Goal: Task Accomplishment & Management: Complete application form

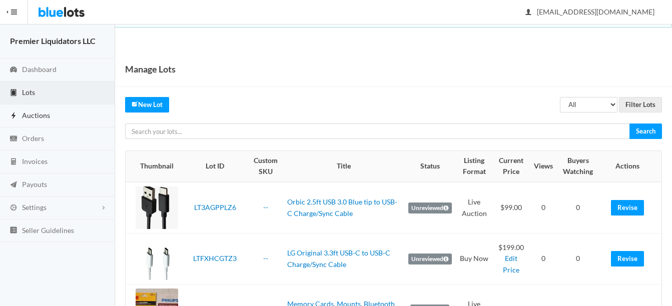
click at [37, 112] on span "Auctions" at bounding box center [36, 115] width 28 height 9
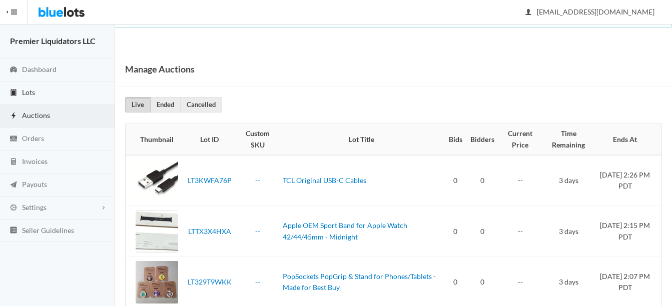
click at [33, 91] on span "Lots" at bounding box center [28, 92] width 13 height 9
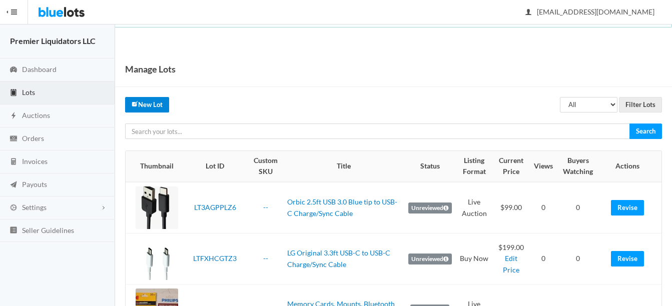
drag, startPoint x: 0, startPoint y: 0, endPoint x: 335, endPoint y: 90, distance: 346.5
click at [149, 101] on link "New Lot" at bounding box center [147, 105] width 44 height 16
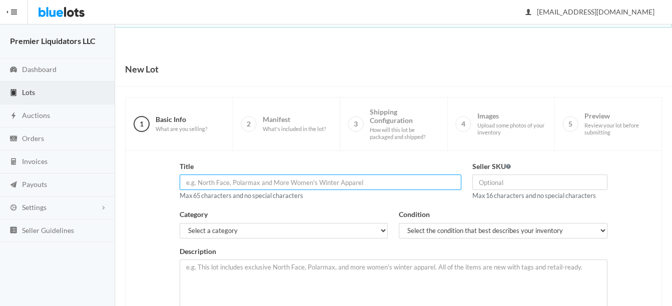
drag, startPoint x: 0, startPoint y: 0, endPoint x: 337, endPoint y: 178, distance: 381.0
click at [337, 178] on input "text" at bounding box center [321, 183] width 282 height 16
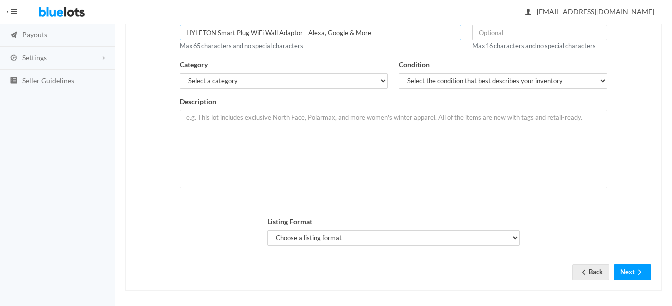
scroll to position [150, 0]
type input "HYLETON Smart Plug WiFi Wall Adaptor - Alexa, Google & More"
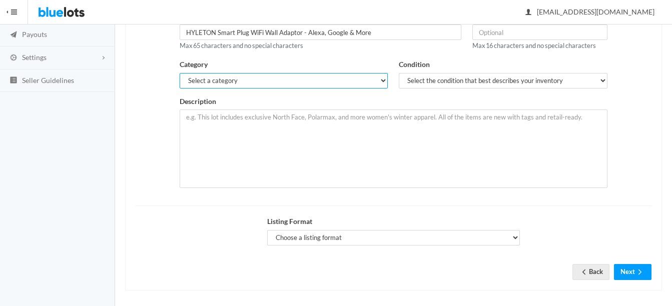
click at [202, 80] on select "Select a category Electronics Clothing, Shoes & Accessories Appliances Home & G…" at bounding box center [284, 81] width 209 height 16
select select "1"
click at [180, 73] on select "Select a category Electronics Clothing, Shoes & Accessories Appliances Home & G…" at bounding box center [284, 81] width 209 height 16
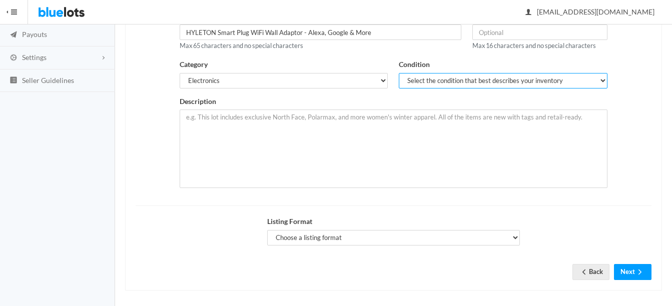
click at [441, 80] on select "Select the condition that best describes your inventory Brand New Shelf Pulls C…" at bounding box center [503, 81] width 209 height 16
select select "1"
click at [399, 73] on select "Select the condition that best describes your inventory Brand New Shelf Pulls C…" at bounding box center [503, 81] width 209 height 16
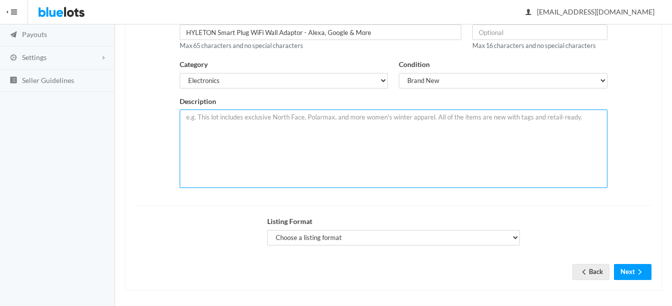
click at [393, 134] on textarea at bounding box center [394, 149] width 428 height 79
paste textarea "Grounded AC power outlet for controlling electrical devices remotely via smartp…"
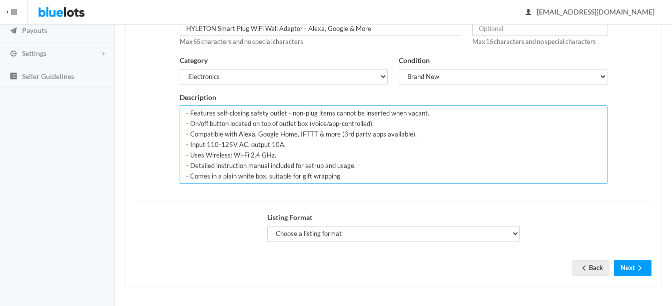
scroll to position [155, 0]
type textarea "New in White box by Hyleton, Lot of 100 Smart Plug WiFi Wall AC Adaotors, XP610…"
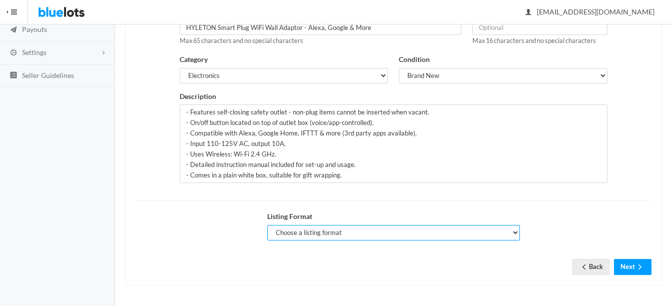
click at [304, 235] on select "Choose a listing format Auction Buy Now" at bounding box center [393, 233] width 253 height 16
select select "false"
click at [267, 225] on select "Choose a listing format Auction Buy Now" at bounding box center [393, 233] width 253 height 16
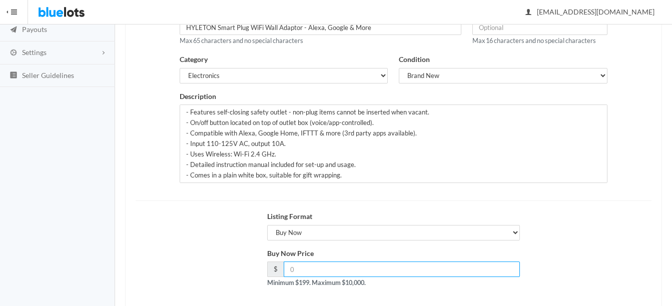
click at [312, 263] on input "number" at bounding box center [402, 270] width 236 height 16
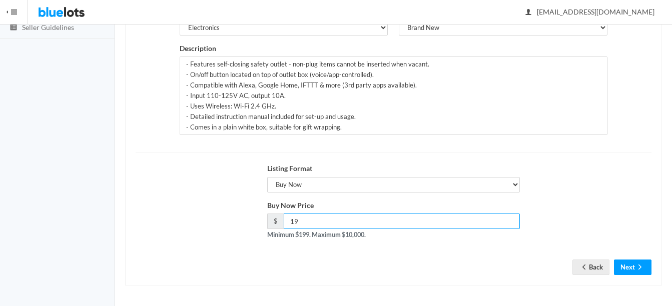
type input "1"
type input "239"
click at [628, 269] on button "Next" at bounding box center [633, 268] width 38 height 16
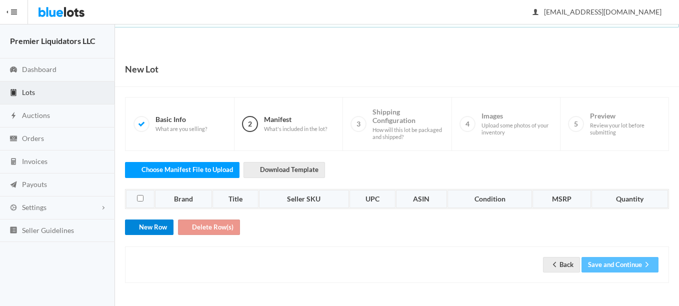
click at [134, 232] on ion-icon "add" at bounding box center [134, 228] width 10 height 10
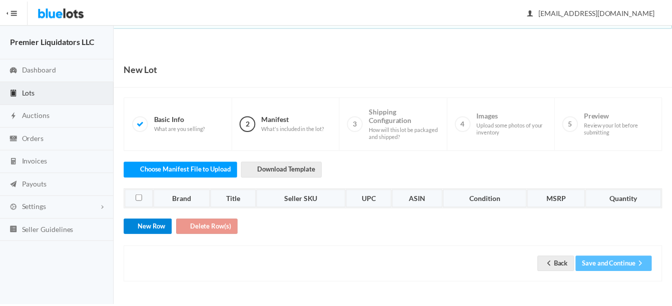
scroll to position [16, 0]
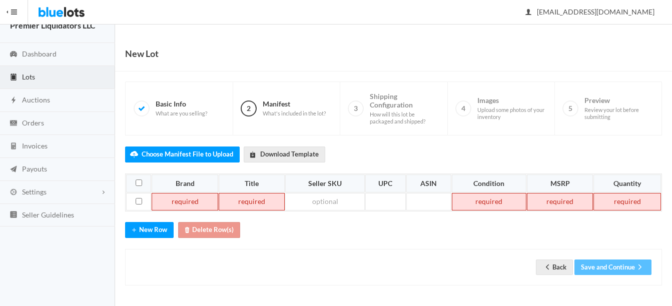
click at [169, 200] on td at bounding box center [185, 202] width 67 height 18
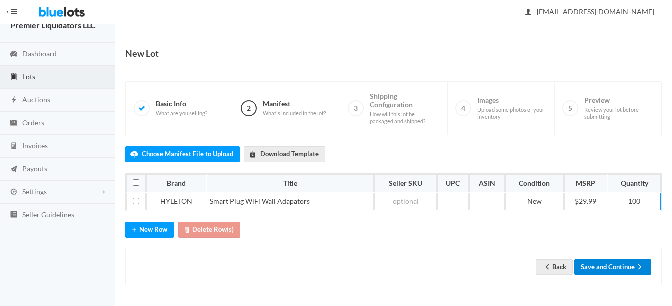
click icon "arrow forward"
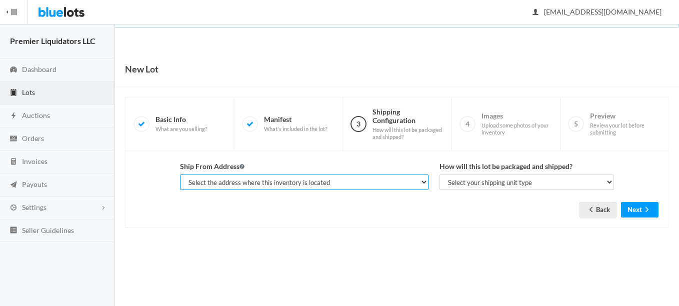
drag, startPoint x: 0, startPoint y: 0, endPoint x: 365, endPoint y: 180, distance: 406.9
click at [365, 180] on select "Select the address where this inventory is located Premier Liquidatores, 398 E …" at bounding box center [304, 183] width 249 height 16
select select "25095"
click at [180, 175] on select "Select the address where this inventory is located Premier Liquidatores, 398 E …" at bounding box center [304, 183] width 249 height 16
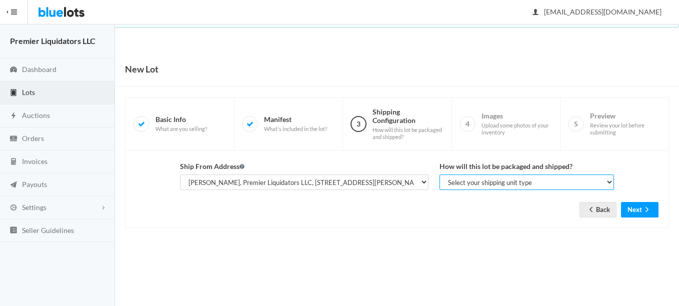
click at [457, 183] on select "Select your shipping unit type Parcel Pallet Truckload" at bounding box center [527, 183] width 175 height 16
select select "parcel"
click at [440, 175] on select "Select your shipping unit type Parcel Pallet Truckload" at bounding box center [527, 183] width 175 height 16
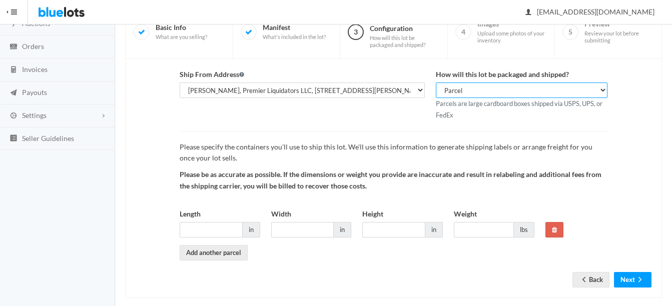
scroll to position [105, 0]
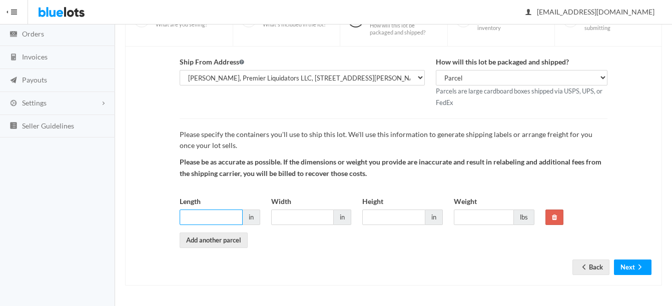
click at [219, 221] on input "Length" at bounding box center [211, 218] width 63 height 16
type input "20"
type input "14"
click at [312, 213] on input "14" at bounding box center [302, 218] width 63 height 16
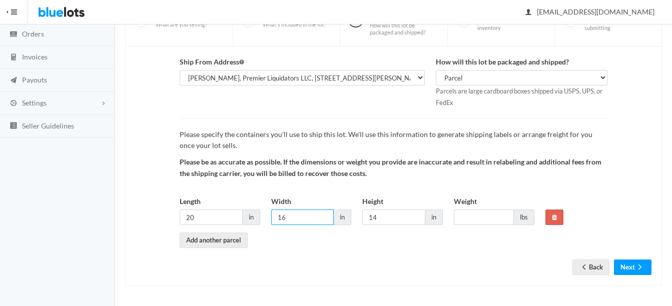
type input "16"
click at [203, 214] on input "20" at bounding box center [211, 218] width 63 height 16
type input "21"
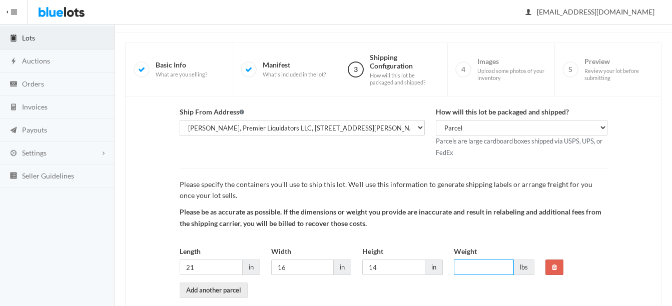
click at [501, 267] on input "Weight" at bounding box center [484, 268] width 60 height 16
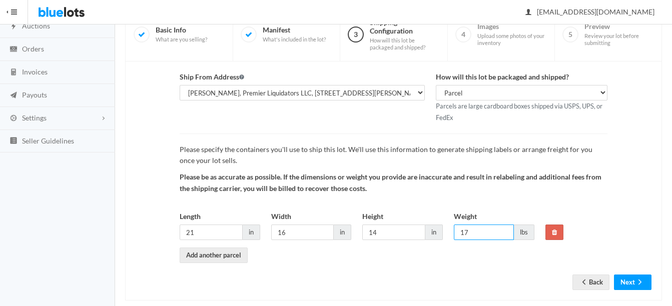
scroll to position [105, 0]
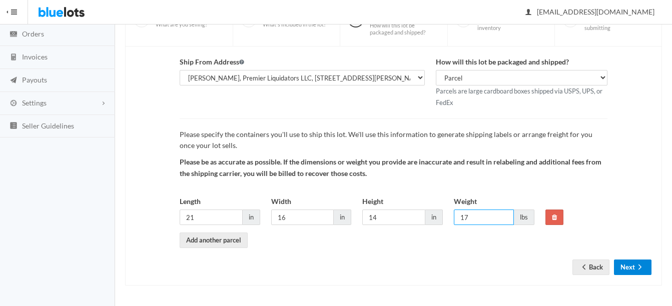
type input "17"
click at [640, 266] on icon "arrow forward" at bounding box center [639, 267] width 3 height 5
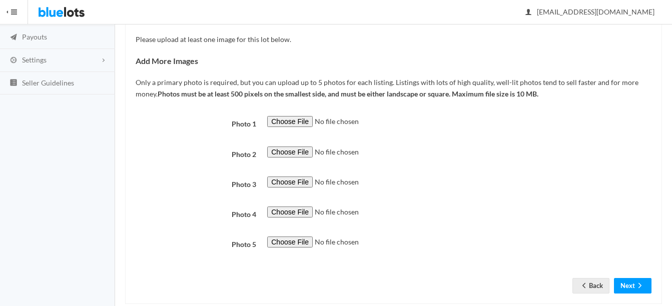
scroll to position [150, 0]
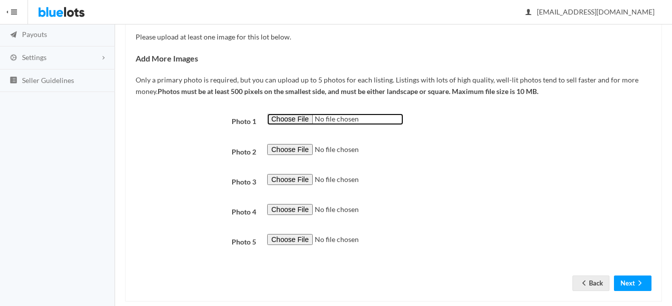
click at [282, 115] on input "file" at bounding box center [335, 120] width 136 height 12
click at [290, 121] on input "file" at bounding box center [335, 120] width 136 height 12
type input "C:\fakepath\uq8068-mixed_400x (1).jpg"
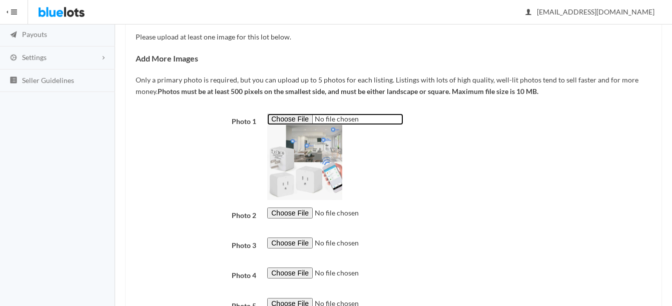
scroll to position [200, 0]
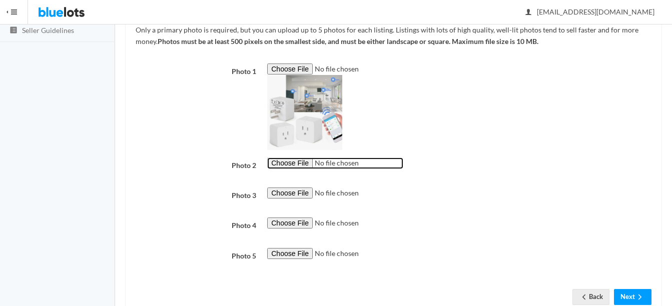
click at [273, 166] on input "file" at bounding box center [335, 164] width 136 height 12
type input "C:\fakepath\thumbnail - 2025-09-03T181111.354.jpg"
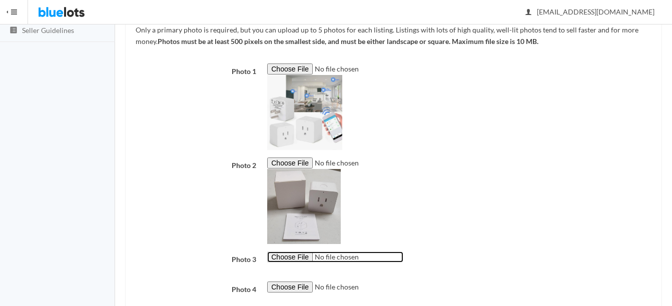
click at [290, 259] on input "file" at bounding box center [335, 258] width 136 height 12
type input "C:\fakepath\thumbnail (86).jpg"
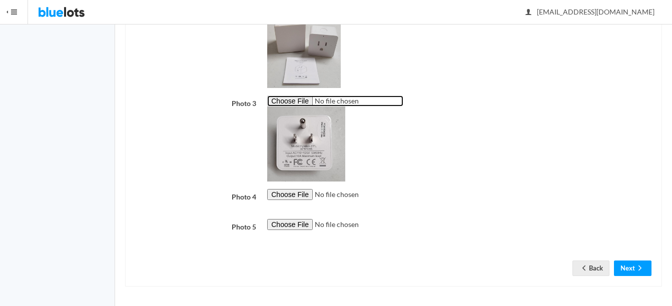
scroll to position [357, 0]
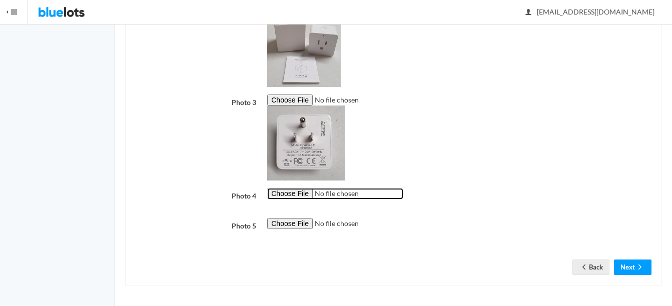
click at [297, 196] on input "file" at bounding box center [335, 194] width 136 height 12
type input "C:\fakepath\thumbnail - 2025-09-03T181115.589.jpg"
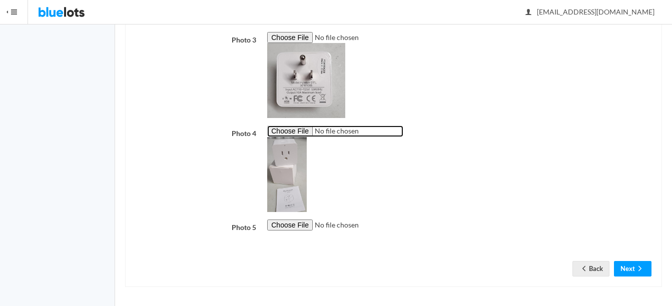
scroll to position [421, 0]
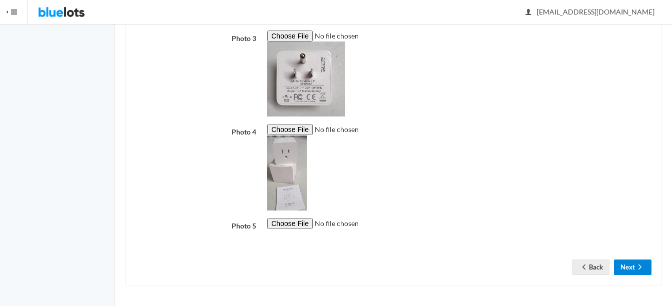
click at [641, 266] on icon "arrow forward" at bounding box center [640, 267] width 10 height 8
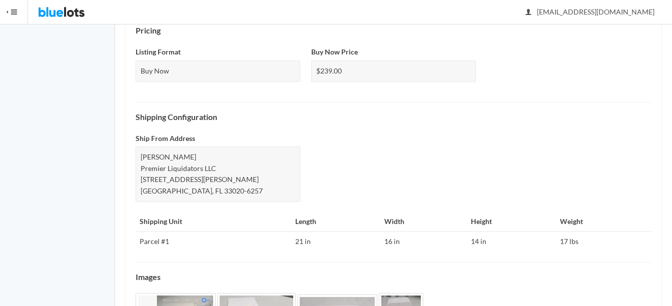
scroll to position [475, 0]
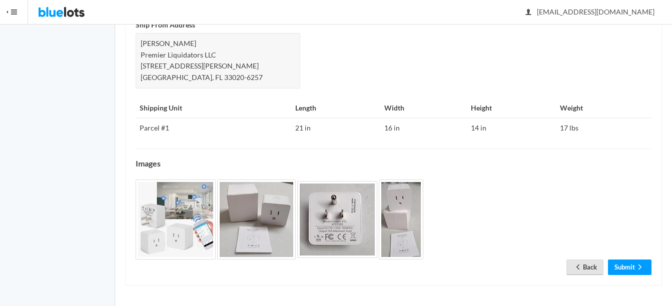
click at [585, 263] on link "Back" at bounding box center [584, 268] width 37 height 16
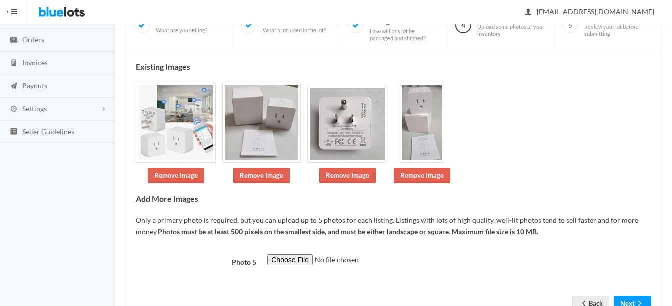
scroll to position [135, 0]
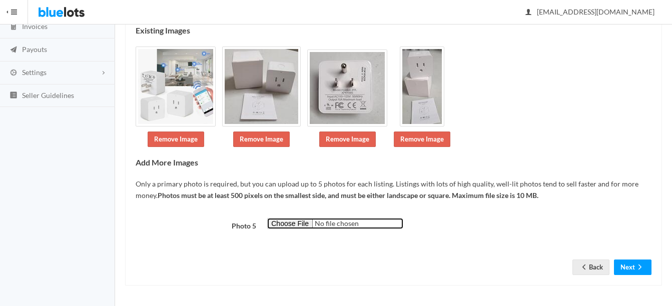
click at [290, 224] on input "file" at bounding box center [335, 224] width 136 height 12
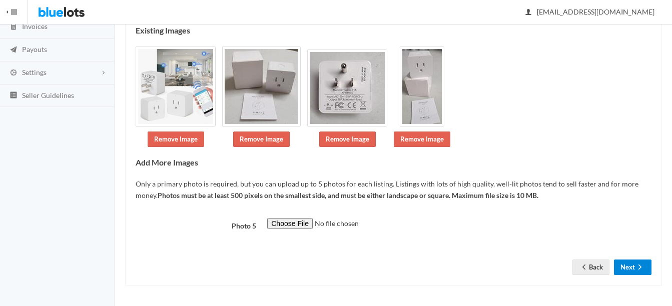
click at [639, 261] on button "Next" at bounding box center [633, 268] width 38 height 16
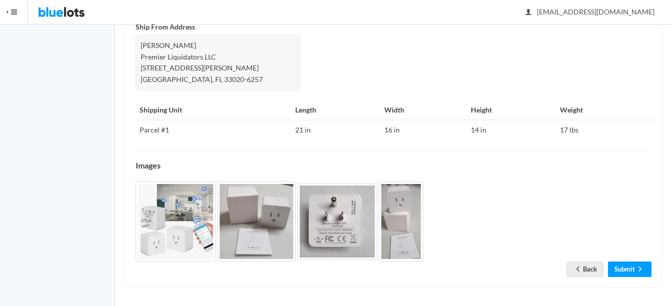
scroll to position [475, 0]
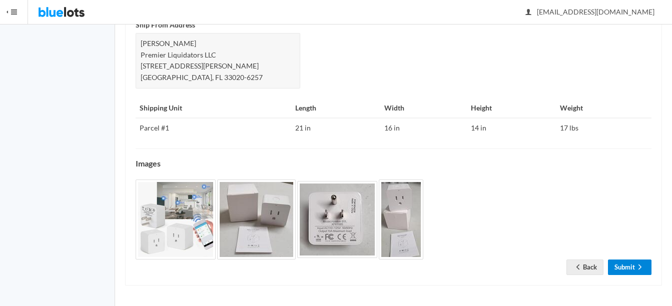
click at [628, 271] on link "Submit" at bounding box center [630, 268] width 44 height 16
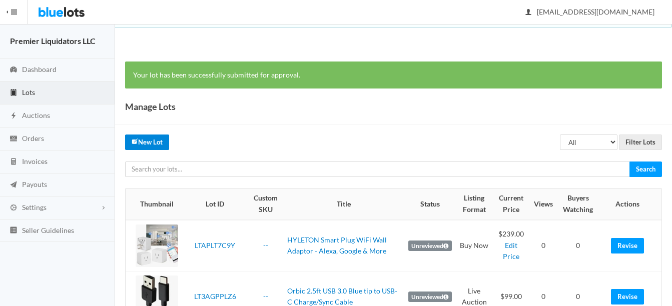
click at [134, 144] on icon "create" at bounding box center [134, 142] width 5 height 5
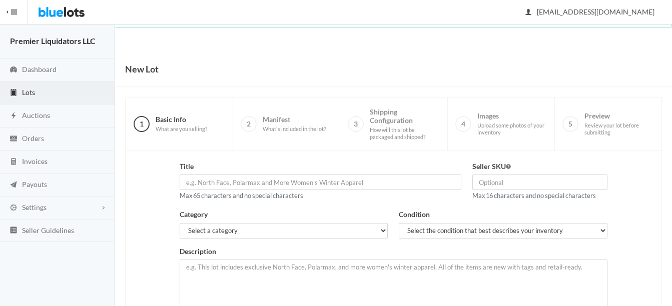
scroll to position [50, 0]
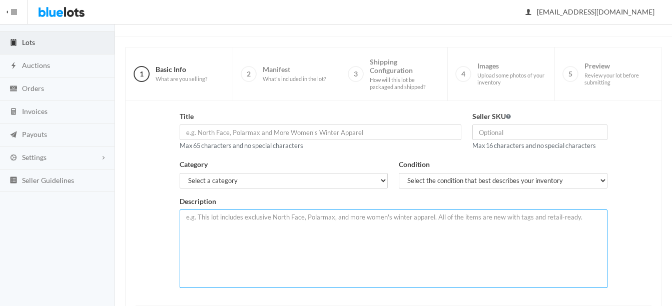
paste textarea "Grounded AC power outlet for controlling electrical devices remotely via smartp…"
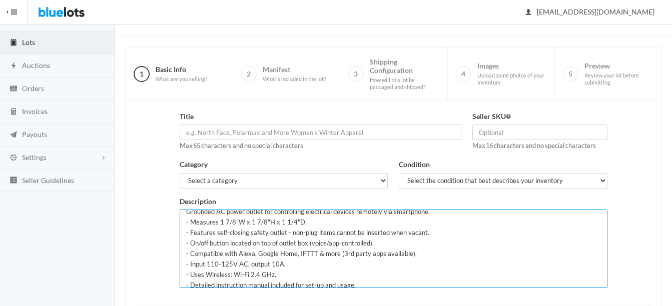
scroll to position [0, 0]
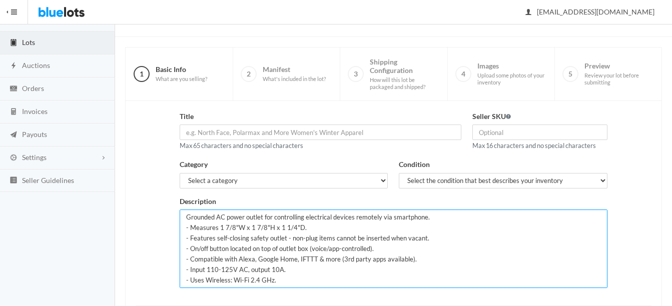
click at [185, 216] on textarea "Grounded AC power outlet for controlling electrical devices remotely via smartp…" at bounding box center [394, 249] width 428 height 79
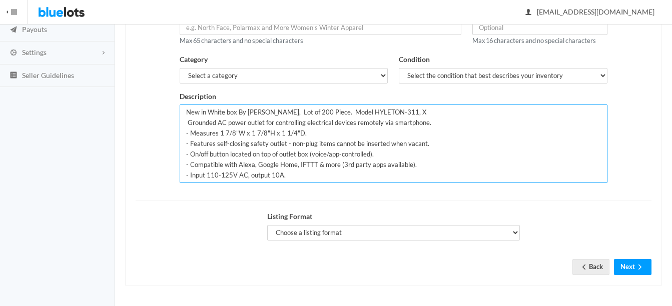
scroll to position [3, 0]
click at [413, 109] on textarea "New in White box By [PERSON_NAME], Lot of 200 Piece. Model HYLETON-311, X Groun…" at bounding box center [394, 144] width 428 height 79
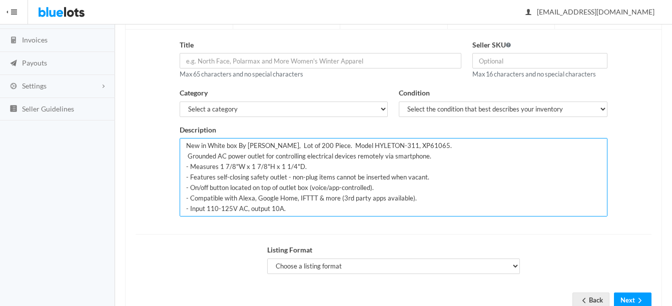
scroll to position [105, 0]
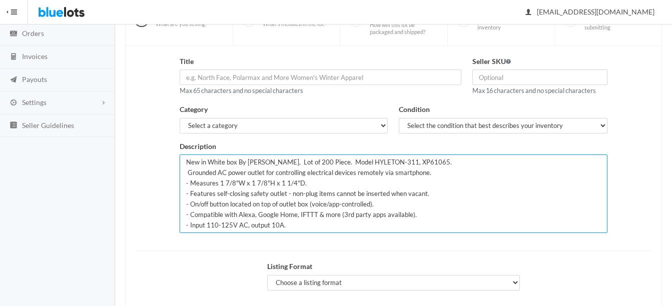
type textarea "New in White box By [PERSON_NAME], Lot of 200 Piece. Model HYLETON-311, XP61065…"
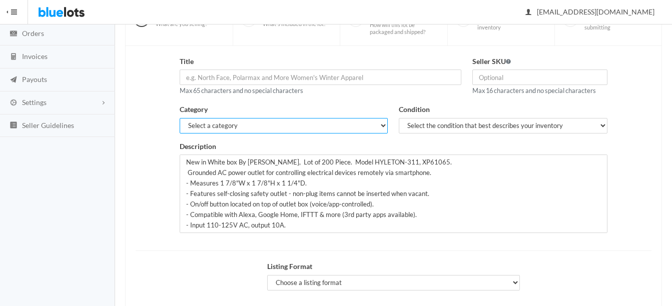
click at [310, 130] on select "Select a category Electronics Clothing, Shoes & Accessories Appliances Home & G…" at bounding box center [284, 126] width 209 height 16
select select "1"
click at [180, 118] on select "Select a category Electronics Clothing, Shoes & Accessories Appliances Home & G…" at bounding box center [284, 126] width 209 height 16
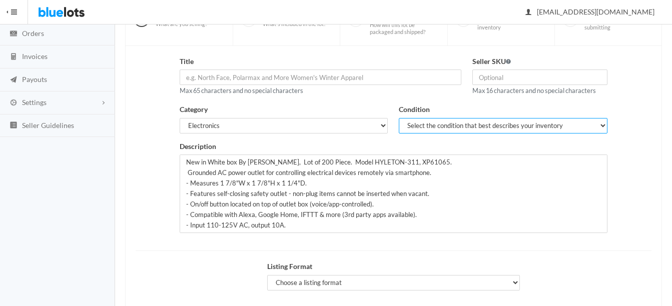
click at [428, 119] on select "Select the condition that best describes your inventory Brand New Shelf Pulls C…" at bounding box center [503, 126] width 209 height 16
select select "1"
click at [399, 118] on select "Select the condition that best describes your inventory Brand New Shelf Pulls C…" at bounding box center [503, 126] width 209 height 16
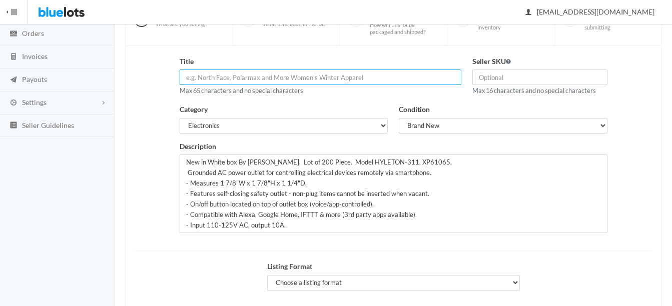
click at [306, 82] on input "text" at bounding box center [321, 78] width 282 height 16
type input "HYLETON Smart Plug WiFi Wall Adaptor - Alexa, Google & More"
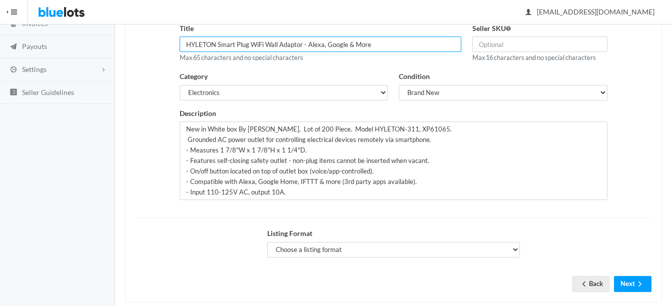
scroll to position [155, 0]
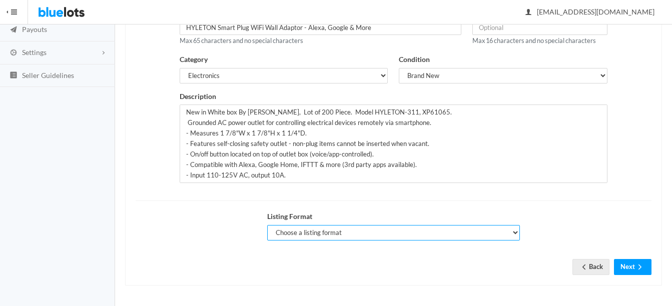
click at [298, 233] on select "Choose a listing format Auction Buy Now" at bounding box center [393, 233] width 253 height 16
select select "true"
click at [267, 225] on select "Choose a listing format Auction Buy Now" at bounding box center [393, 233] width 253 height 16
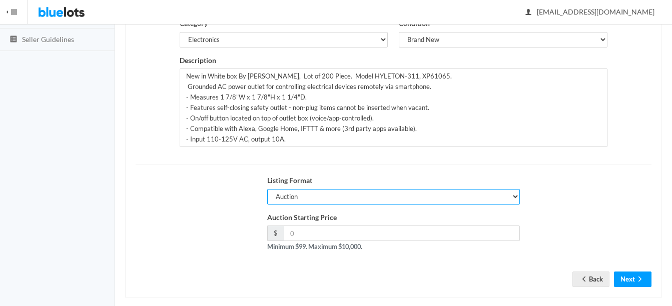
scroll to position [203, 0]
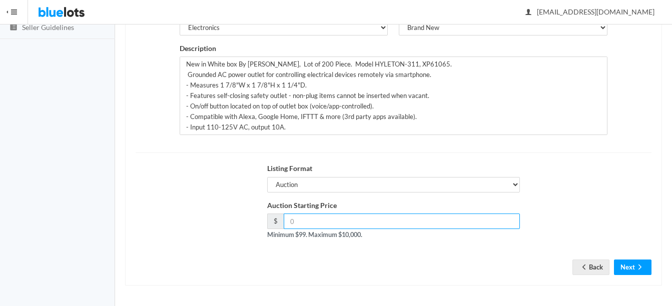
click at [417, 224] on input "number" at bounding box center [402, 222] width 236 height 16
type input "389"
click at [635, 268] on icon "arrow forward" at bounding box center [640, 267] width 10 height 8
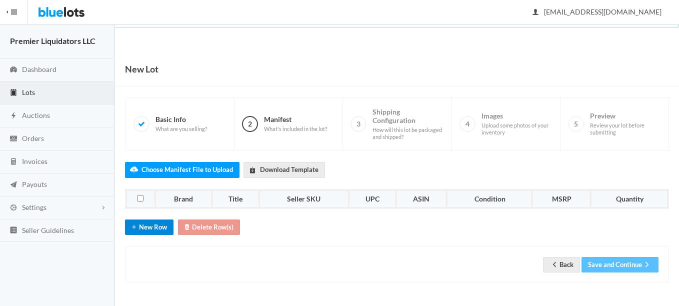
click at [153, 223] on button "New Row" at bounding box center [149, 228] width 49 height 16
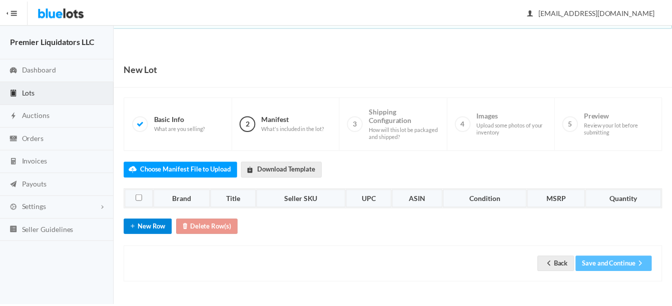
scroll to position [16, 0]
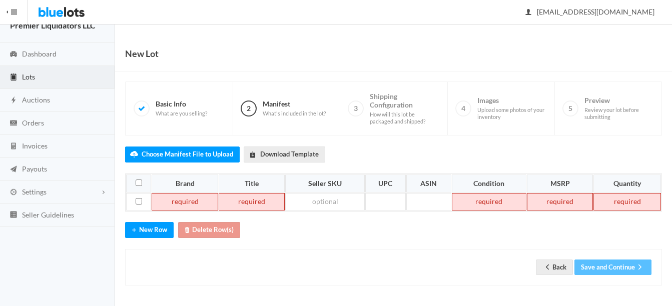
click at [177, 199] on td at bounding box center [185, 202] width 67 height 18
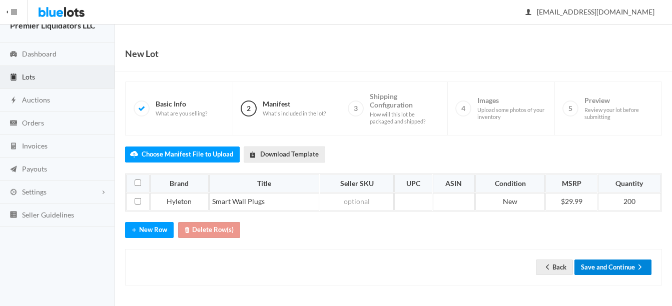
click at [628, 265] on button "Save and Continue" at bounding box center [612, 268] width 77 height 16
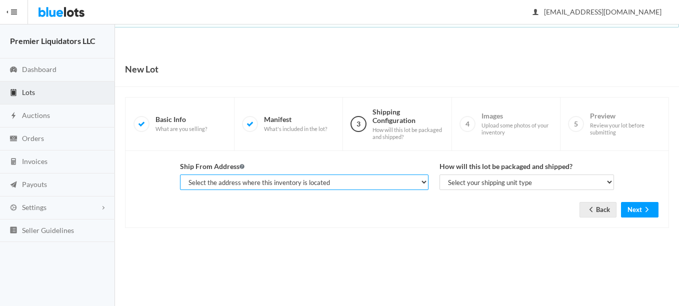
click at [304, 184] on select "Select the address where this inventory is located Premier Liquidatores, 398 E …" at bounding box center [304, 183] width 249 height 16
select select "25095"
click at [180, 175] on select "Select the address where this inventory is located Premier Liquidatores, 398 E …" at bounding box center [304, 183] width 249 height 16
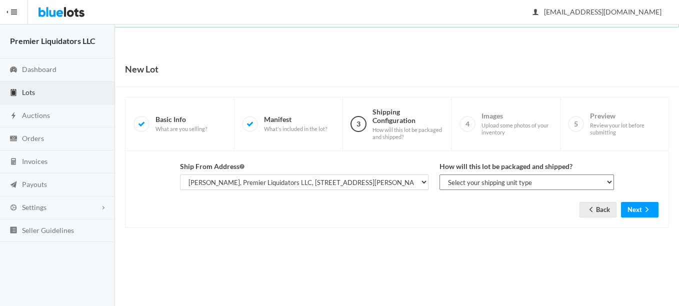
drag, startPoint x: 458, startPoint y: 177, endPoint x: 464, endPoint y: 182, distance: 8.2
click at [458, 177] on select "Select your shipping unit type Parcel Pallet Truckload" at bounding box center [527, 183] width 175 height 16
select select "parcel"
click at [440, 175] on select "Select your shipping unit type Parcel Pallet Truckload" at bounding box center [527, 183] width 175 height 16
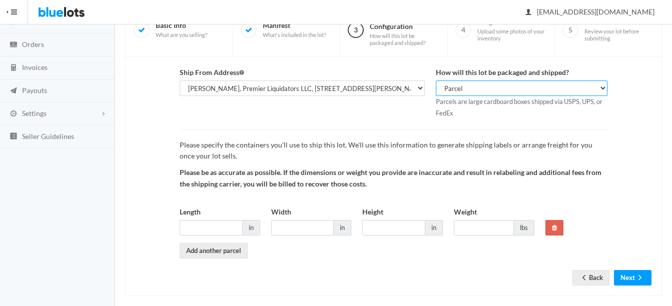
scroll to position [105, 0]
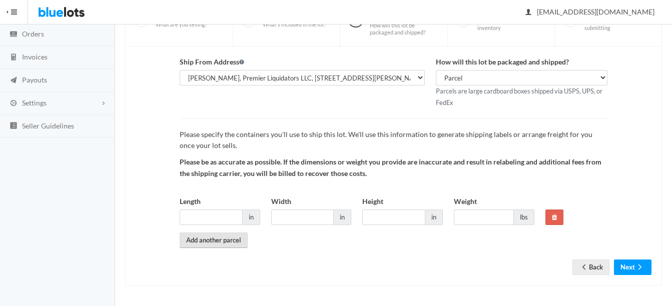
click at [231, 240] on link "Add another parcel" at bounding box center [214, 241] width 68 height 16
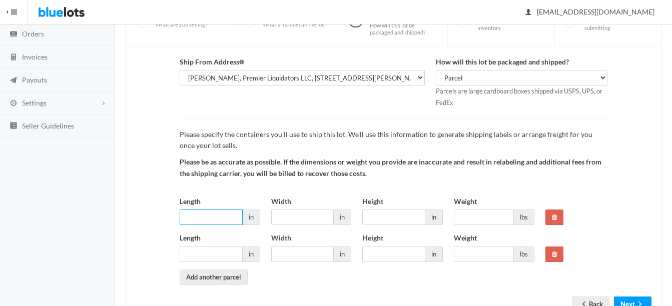
click at [225, 219] on input "Length" at bounding box center [211, 218] width 63 height 16
type input "21"
type input "16"
type input "14"
type input "17"
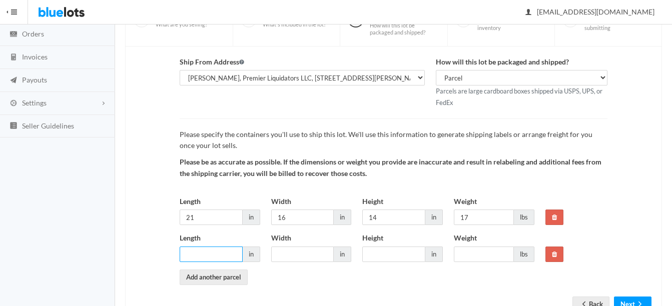
click at [195, 251] on input "Length" at bounding box center [211, 255] width 63 height 16
type input "21"
type input "16"
type input "14"
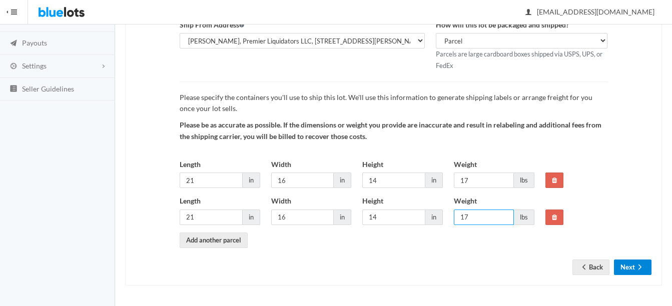
type input "17"
click at [640, 264] on icon "arrow forward" at bounding box center [640, 267] width 10 height 8
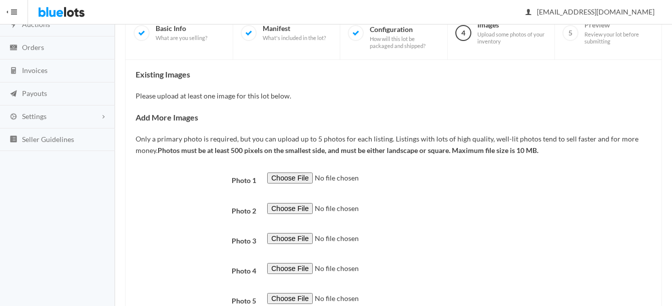
scroll to position [150, 0]
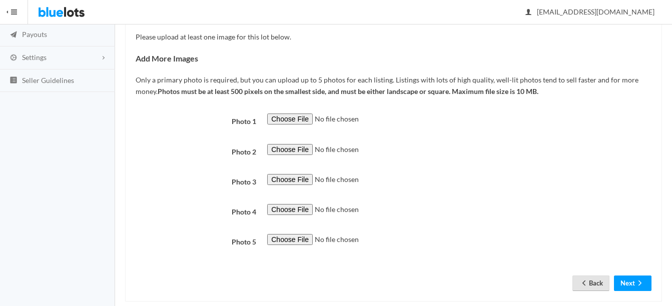
click at [593, 283] on link "Back" at bounding box center [590, 284] width 37 height 16
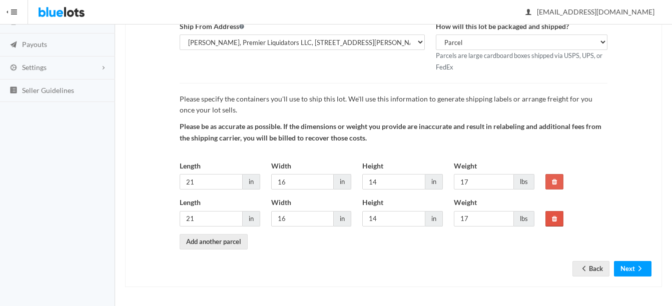
scroll to position [142, 0]
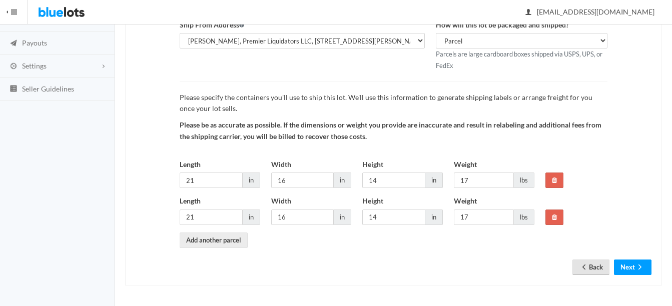
click at [600, 266] on link "Back" at bounding box center [590, 268] width 37 height 16
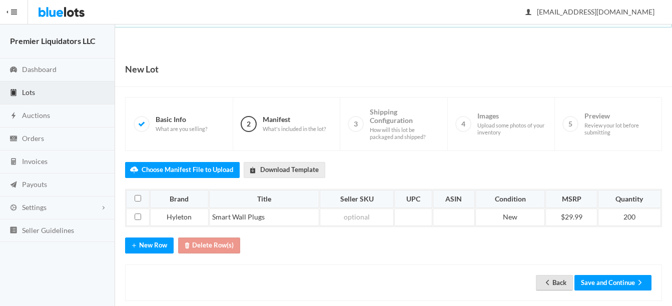
click at [558, 279] on link "Back" at bounding box center [554, 283] width 37 height 16
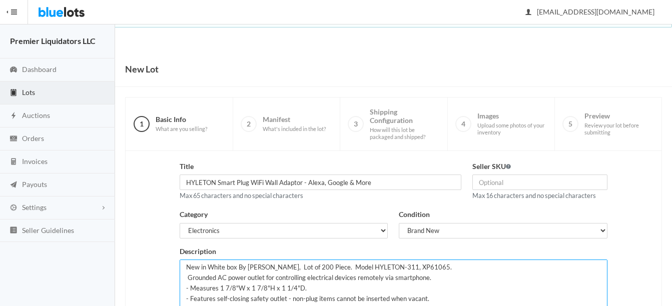
click at [435, 265] on textarea "New in White box By Hyleton, Lot of 200 Piece. Model HYLETON-311, XP61065. Grou…" at bounding box center [394, 299] width 428 height 79
click at [236, 266] on textarea "New in White box By Hyleton, Lot of 200 Piece. Model HYLETON-311, XP61065. Grou…" at bounding box center [394, 299] width 428 height 79
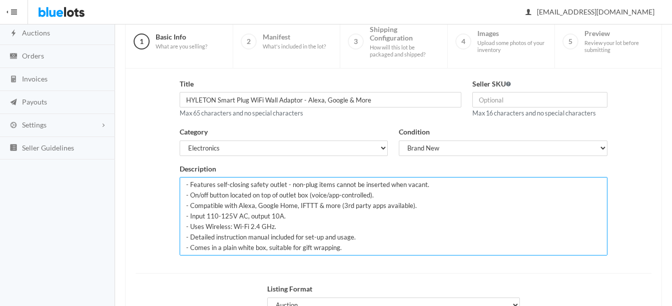
scroll to position [100, 0]
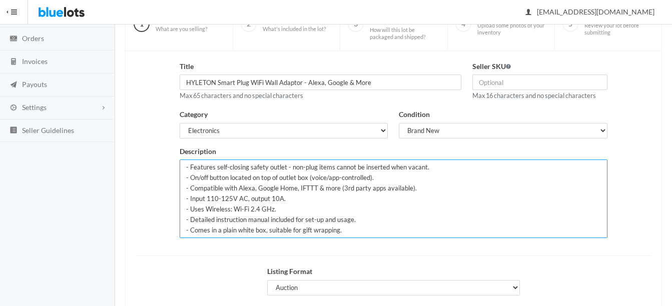
click at [405, 230] on textarea "New in White box By Hyleton, Lot of 200 Piece. Model HYLETON-311, XP61065. Grou…" at bounding box center [394, 199] width 428 height 79
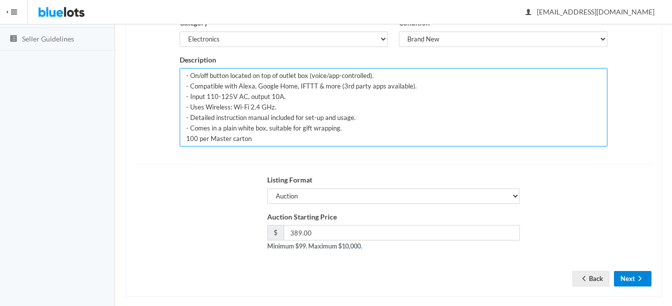
scroll to position [200, 0]
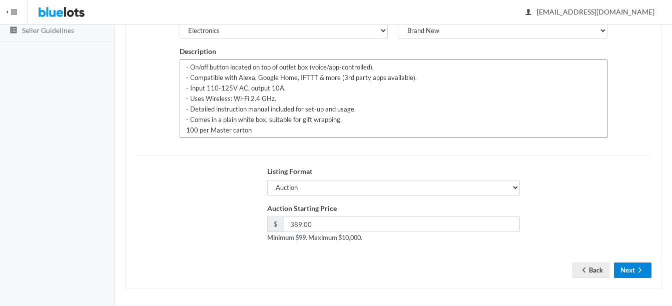
type textarea "New in White box, Master Carton. By Hyleton, Lot of 200 Piece. Model HYLETON-31…"
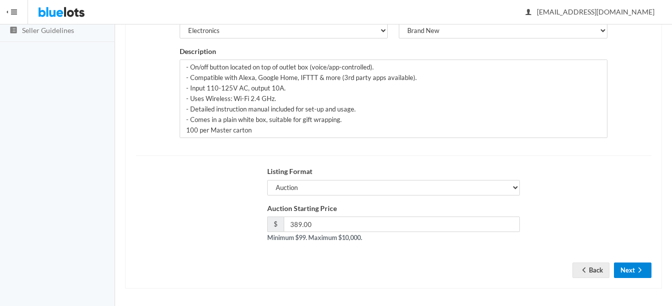
click at [642, 270] on icon "arrow forward" at bounding box center [640, 270] width 10 height 8
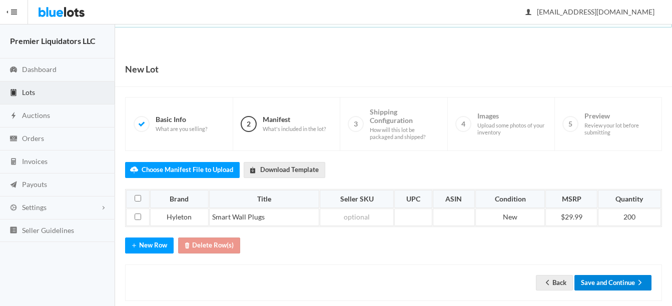
click at [601, 278] on button "Save and Continue" at bounding box center [612, 283] width 77 height 16
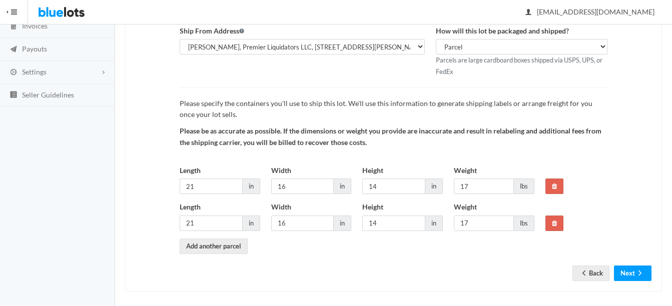
scroll to position [142, 0]
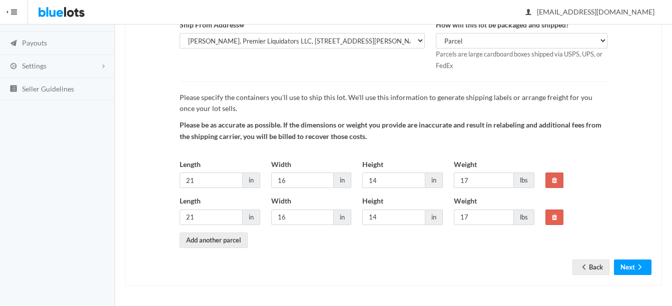
click at [637, 258] on form "Ship From Address Premier Liquidatores, [STREET_ADDRESS]-3051 Premier Piquidato…" at bounding box center [394, 140] width 516 height 240
click at [637, 267] on icon "arrow forward" at bounding box center [640, 267] width 10 height 8
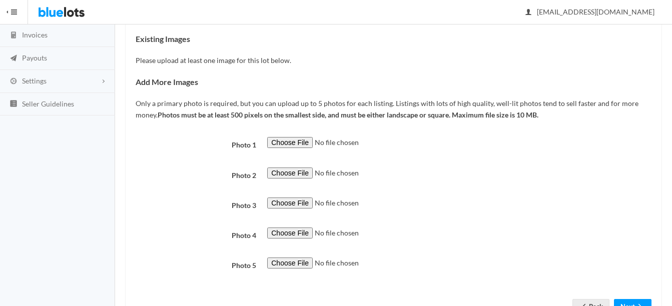
scroll to position [150, 0]
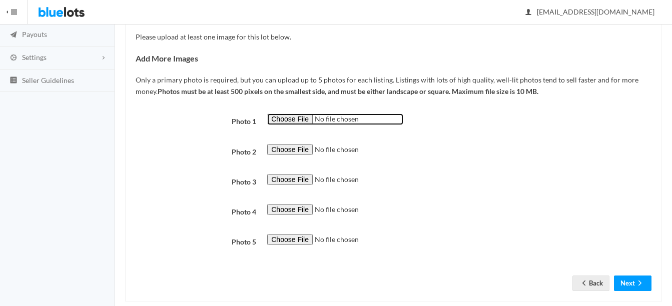
click at [285, 120] on input "file" at bounding box center [335, 120] width 136 height 12
type input "C:\fakepath\thumbnail - 2025-09-03T181111.354.jpg"
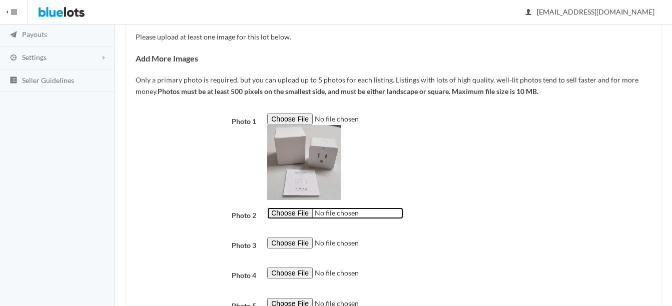
click at [289, 212] on input "file" at bounding box center [335, 214] width 136 height 12
type input "C:\fakepath\uq8068-mixed_400x (1).jpg"
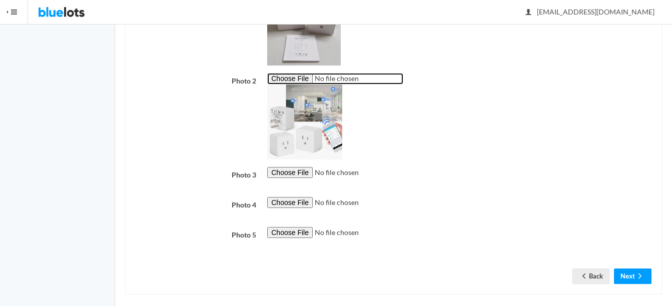
scroll to position [294, 0]
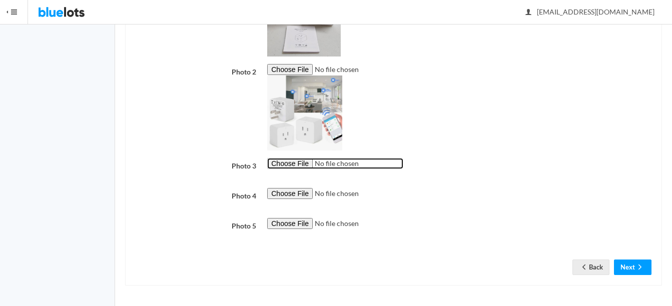
click at [293, 162] on input "file" at bounding box center [335, 164] width 136 height 12
type input "C:\fakepath\thumbnail (86).jpg"
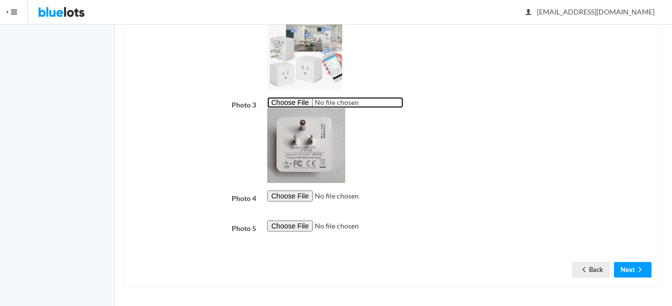
scroll to position [357, 0]
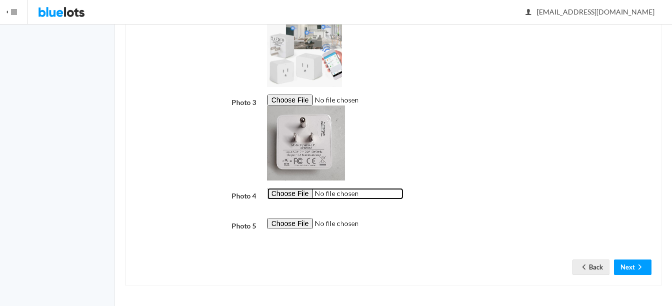
click at [288, 190] on input "file" at bounding box center [335, 194] width 136 height 12
type input "C:\fakepath\thumbnail - 2025-09-03T181115.589.jpg"
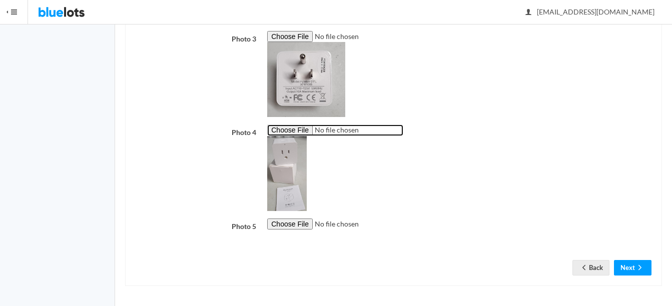
scroll to position [421, 0]
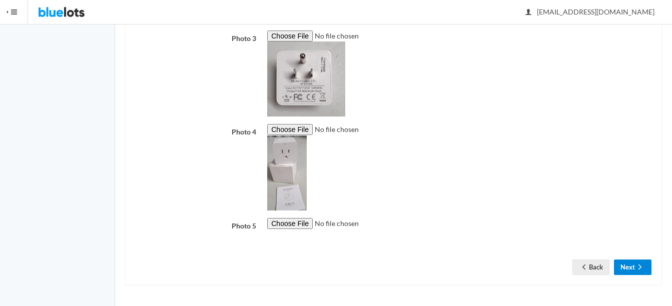
click at [634, 265] on button "Next" at bounding box center [633, 268] width 38 height 16
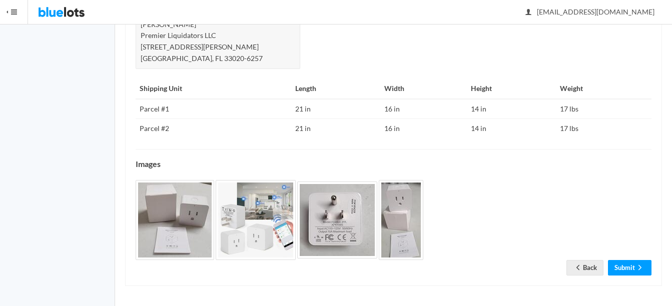
scroll to position [506, 0]
click at [632, 265] on link "Submit" at bounding box center [630, 268] width 44 height 16
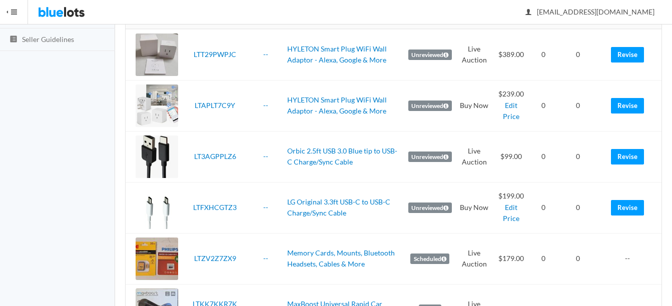
scroll to position [200, 0]
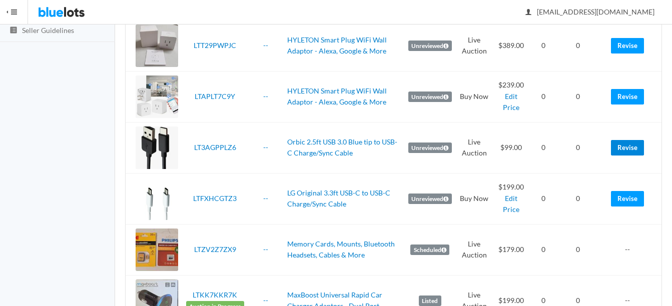
click at [623, 147] on link "Revise" at bounding box center [627, 148] width 33 height 16
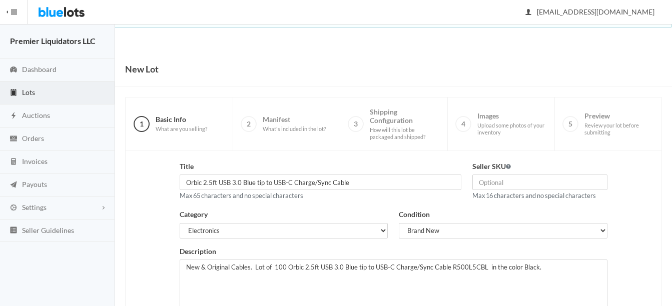
scroll to position [203, 0]
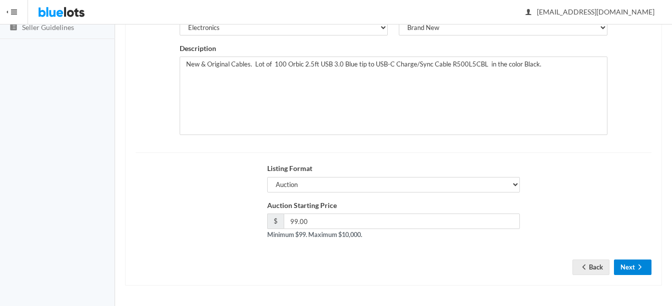
click at [623, 261] on button "Next" at bounding box center [633, 268] width 38 height 16
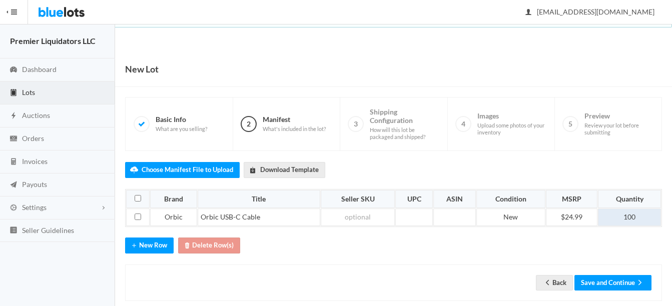
click at [647, 215] on td "100" at bounding box center [629, 218] width 63 height 18
click at [620, 281] on button "Save and Continue" at bounding box center [612, 283] width 77 height 16
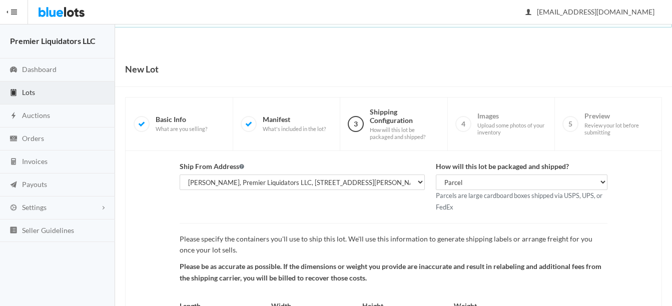
scroll to position [105, 0]
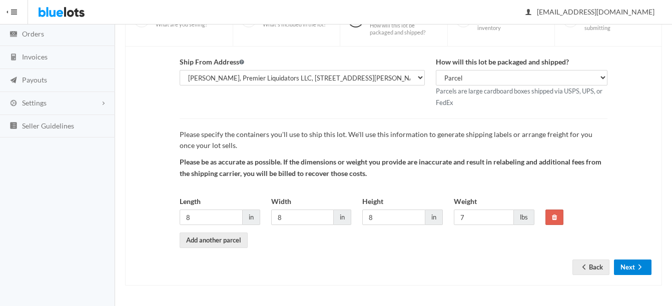
click at [637, 264] on icon "arrow forward" at bounding box center [640, 267] width 10 height 8
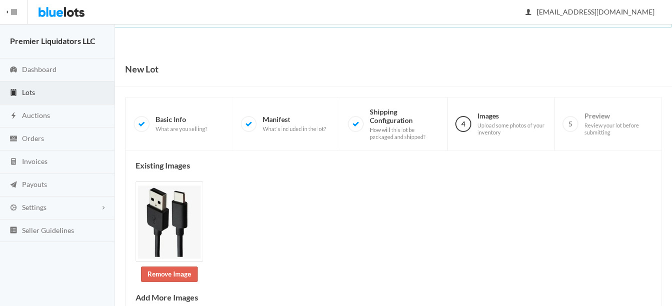
scroll to position [225, 0]
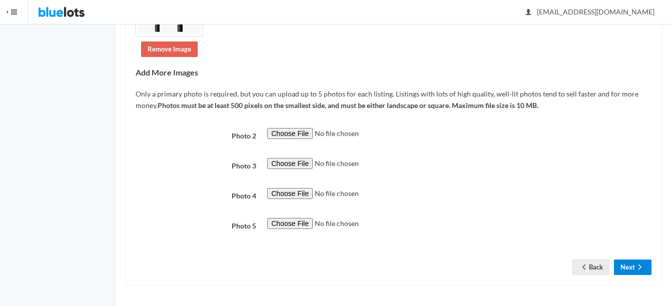
click at [632, 269] on button "Next" at bounding box center [633, 268] width 38 height 16
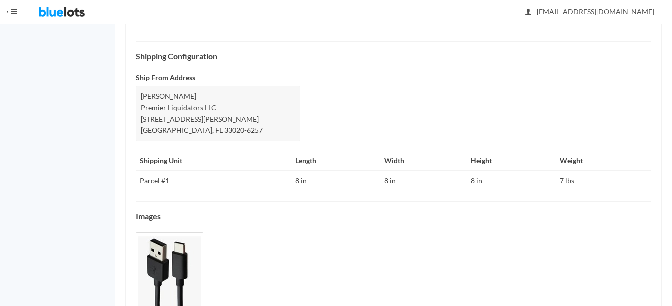
scroll to position [441, 0]
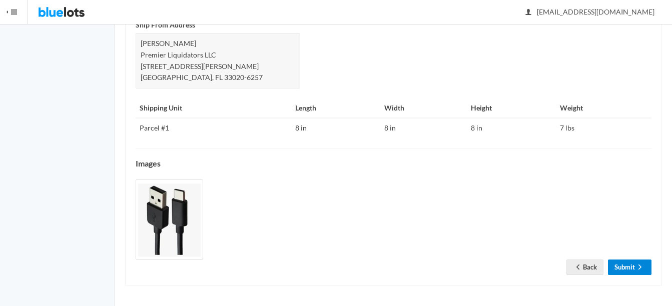
click at [628, 267] on link "Submit" at bounding box center [630, 268] width 44 height 16
